Goal: Task Accomplishment & Management: Complete application form

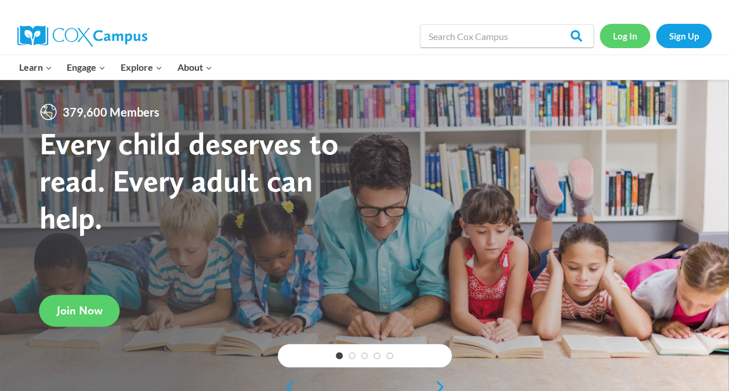
click at [622, 35] on link "Log In" at bounding box center [624, 36] width 50 height 24
click at [608, 35] on link "Log In" at bounding box center [624, 36] width 50 height 24
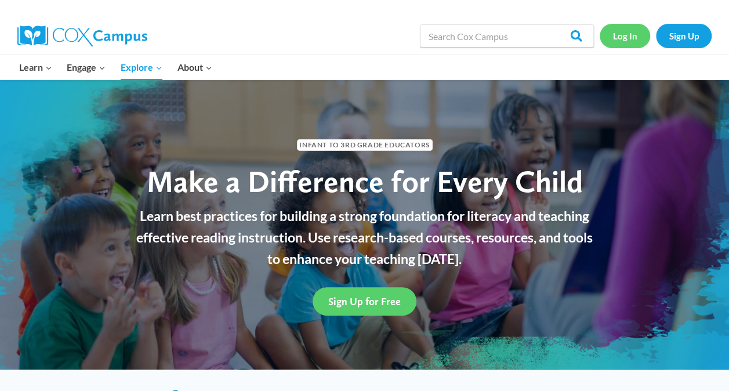
click at [628, 38] on link "Log In" at bounding box center [624, 36] width 50 height 24
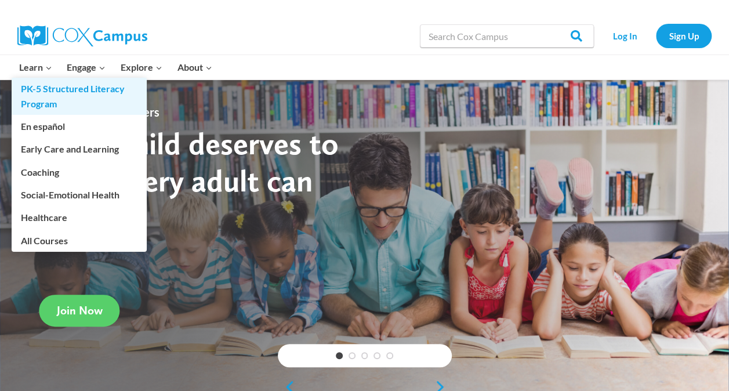
click at [44, 79] on link "PK-5 Structured Literacy Program" at bounding box center [79, 96] width 135 height 37
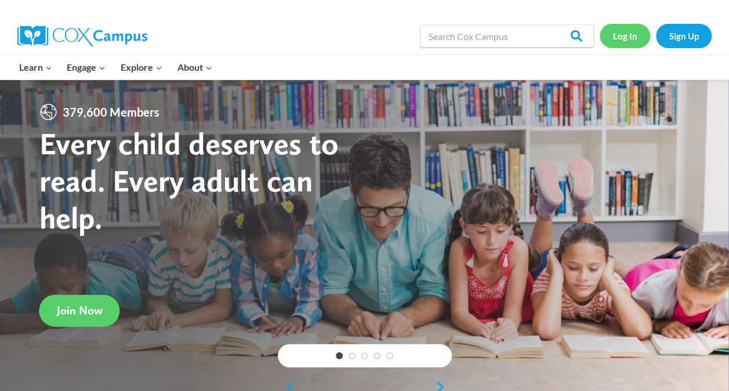
click at [617, 35] on link "Log In" at bounding box center [624, 36] width 50 height 24
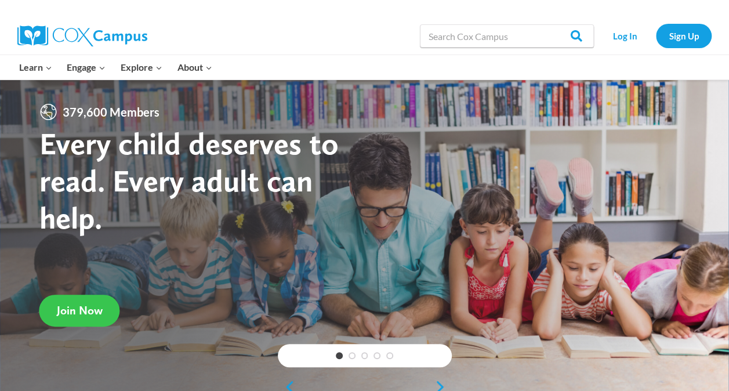
click at [56, 296] on link "Join Now" at bounding box center [79, 311] width 81 height 32
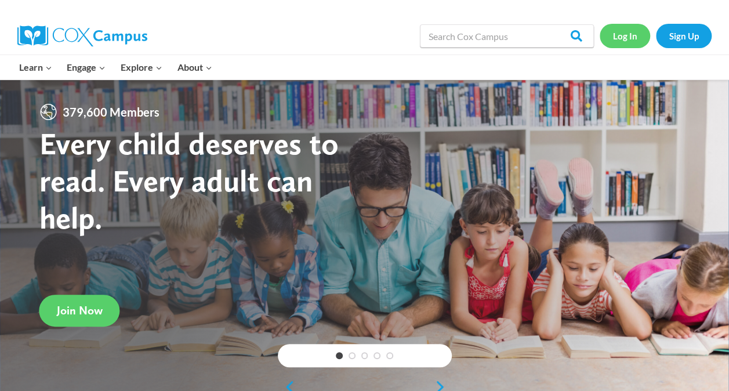
click at [628, 35] on link "Log In" at bounding box center [624, 36] width 50 height 24
click at [618, 28] on link "Log In" at bounding box center [624, 36] width 50 height 24
click at [626, 39] on link "Log In" at bounding box center [624, 36] width 50 height 24
